Goal: Find specific page/section: Find specific page/section

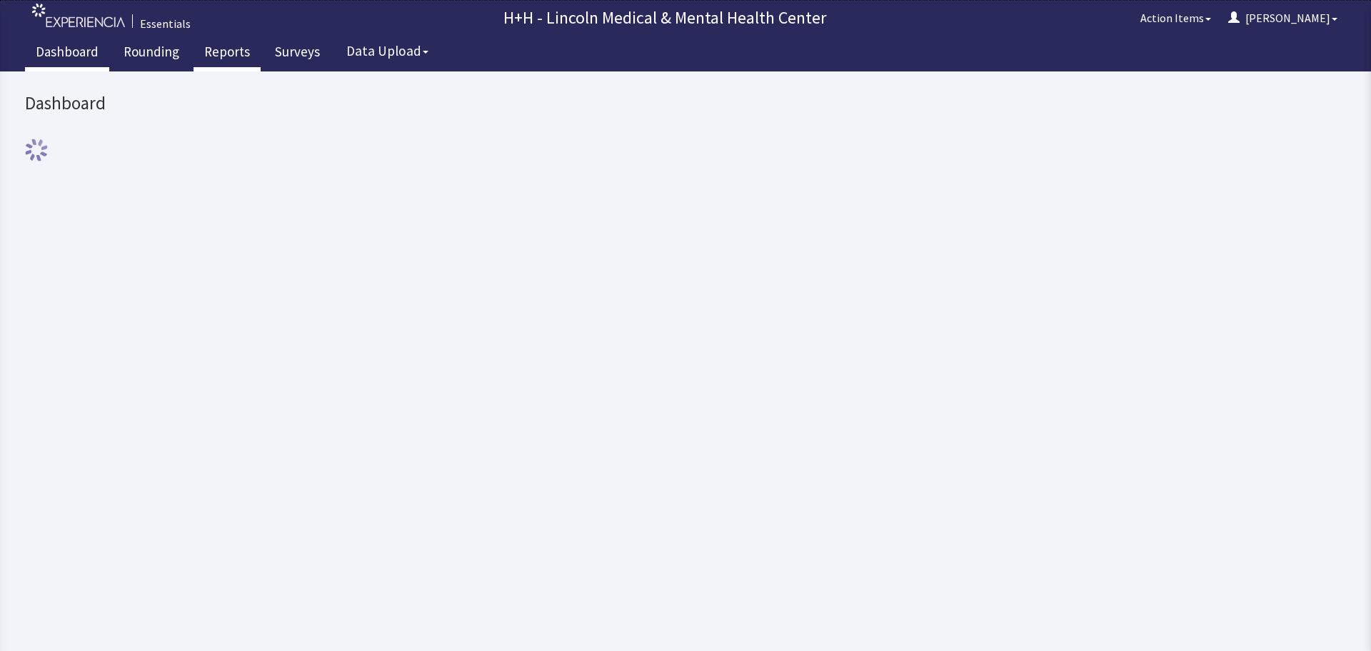
click at [241, 54] on link "Reports" at bounding box center [227, 54] width 67 height 36
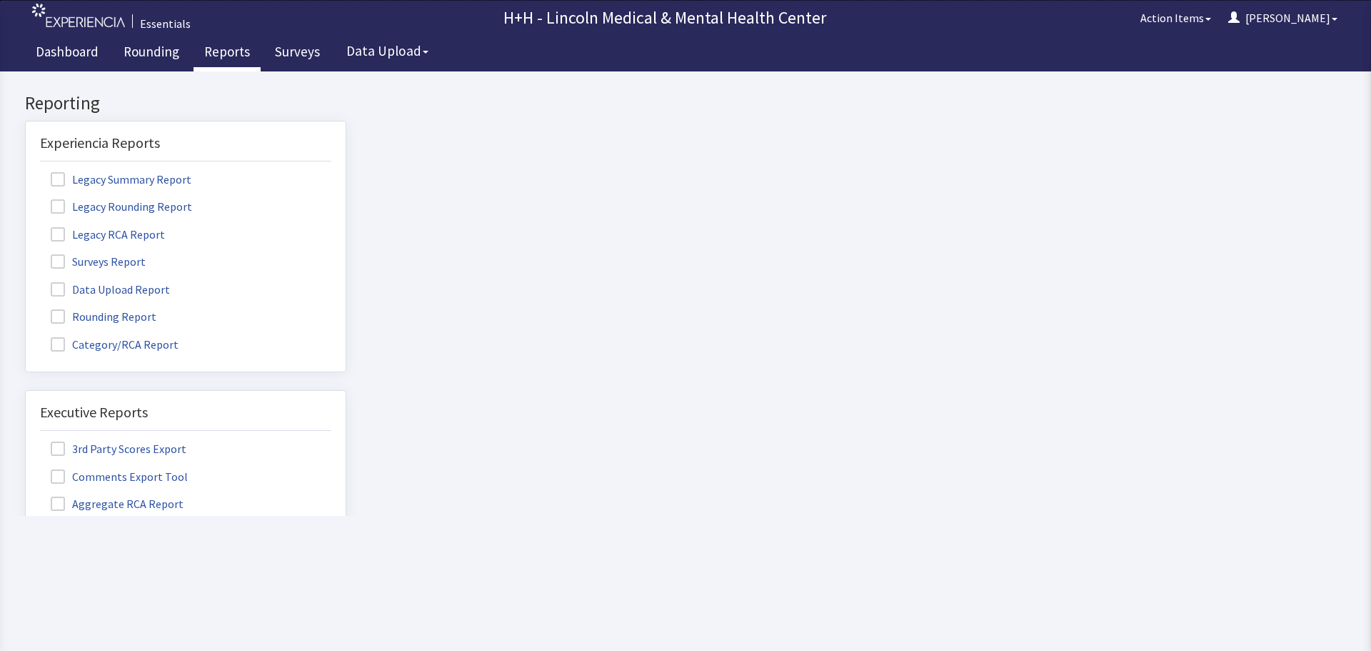
click at [135, 317] on label "Rounding Report" at bounding box center [105, 315] width 131 height 19
click at [26, 309] on input "Rounding Report" at bounding box center [26, 309] width 0 height 0
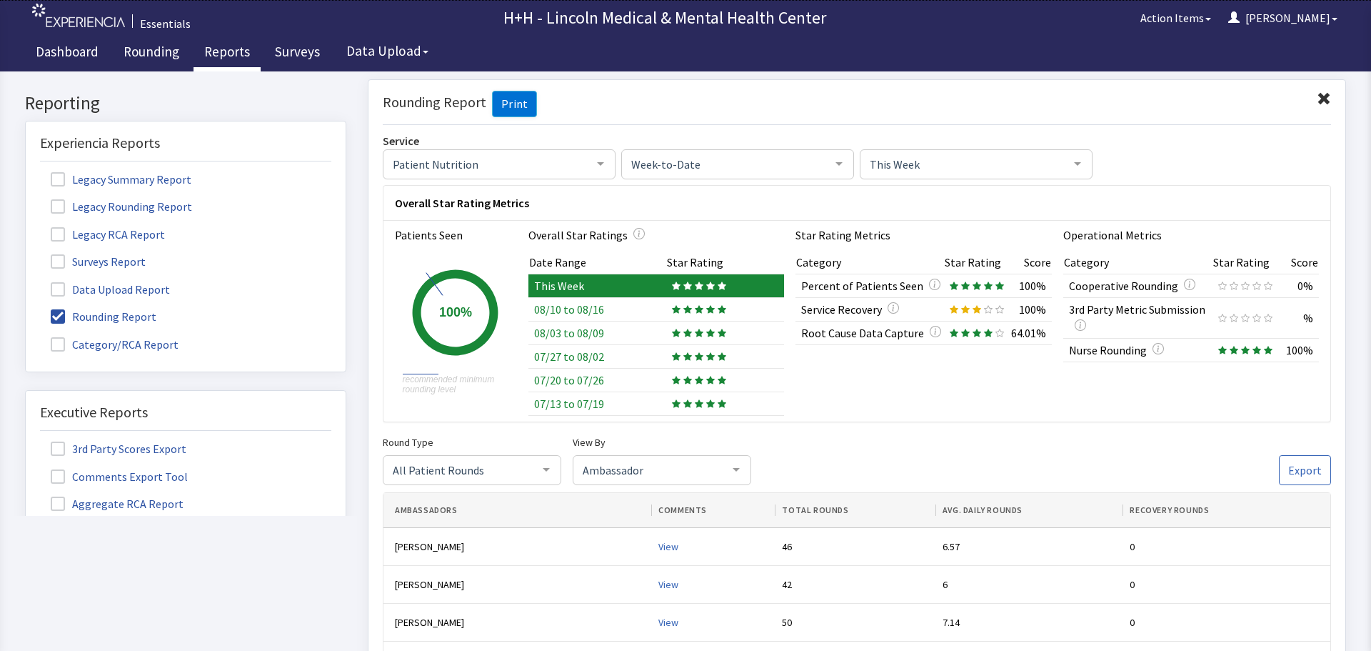
click at [1317, 99] on span at bounding box center [1324, 98] width 14 height 14
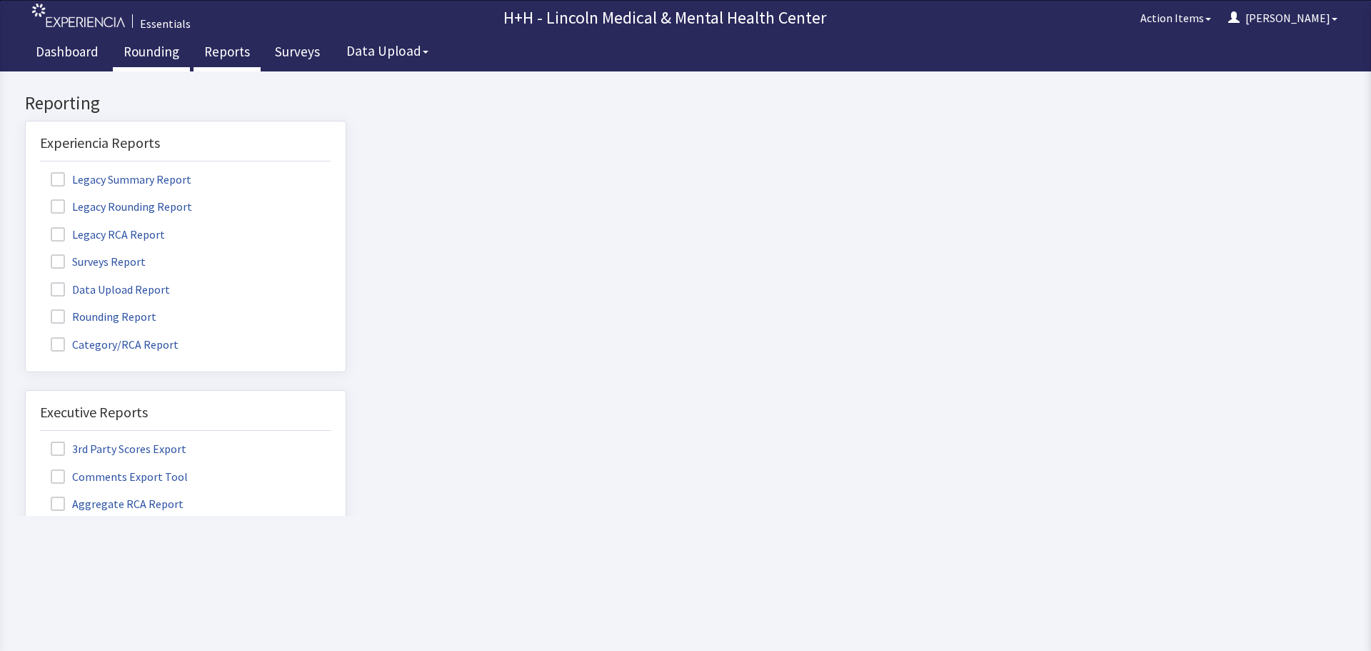
click at [152, 52] on link "Rounding" at bounding box center [151, 54] width 77 height 36
